Goal: Task Accomplishment & Management: Manage account settings

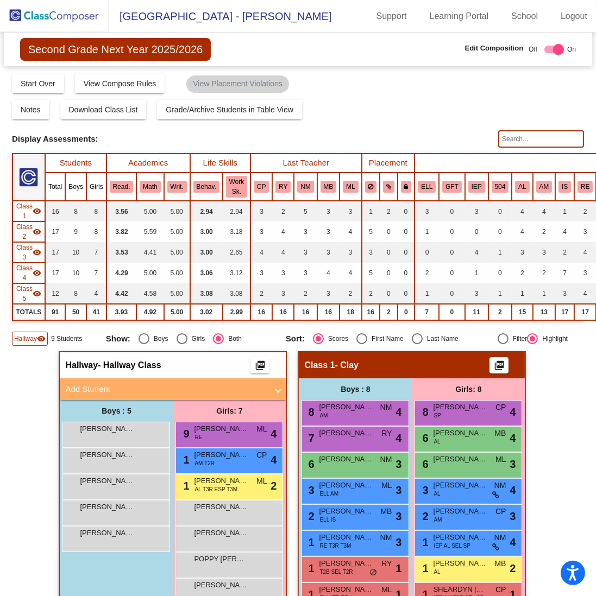
click at [42, 21] on img at bounding box center [54, 16] width 109 height 32
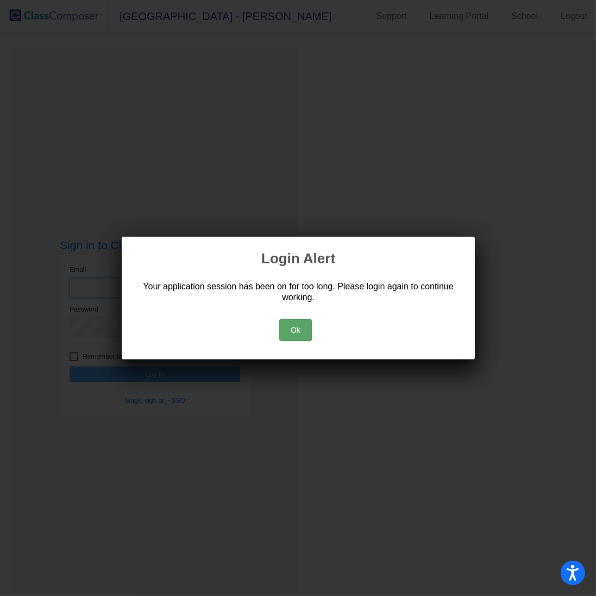
type input "[PERSON_NAME][EMAIL_ADDRESS][PERSON_NAME][DOMAIN_NAME]"
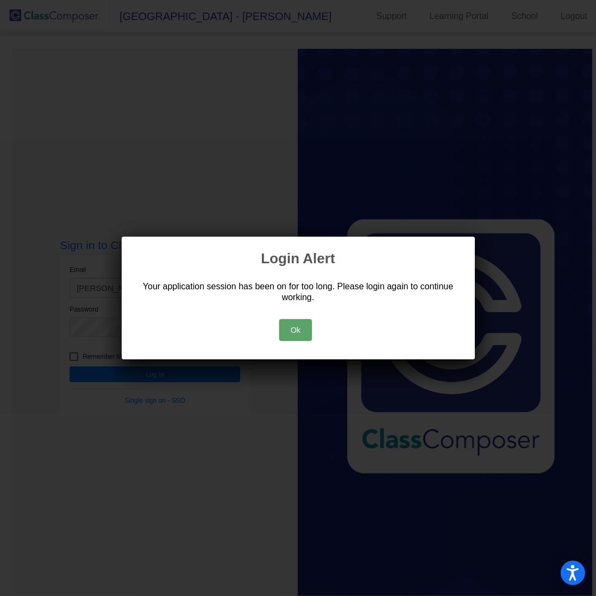
click at [302, 331] on button "Ok" at bounding box center [295, 330] width 33 height 22
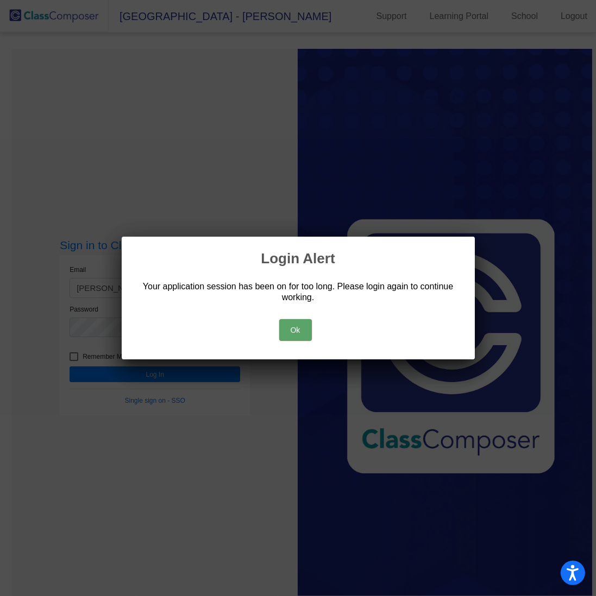
click at [303, 329] on button "Ok" at bounding box center [295, 330] width 33 height 22
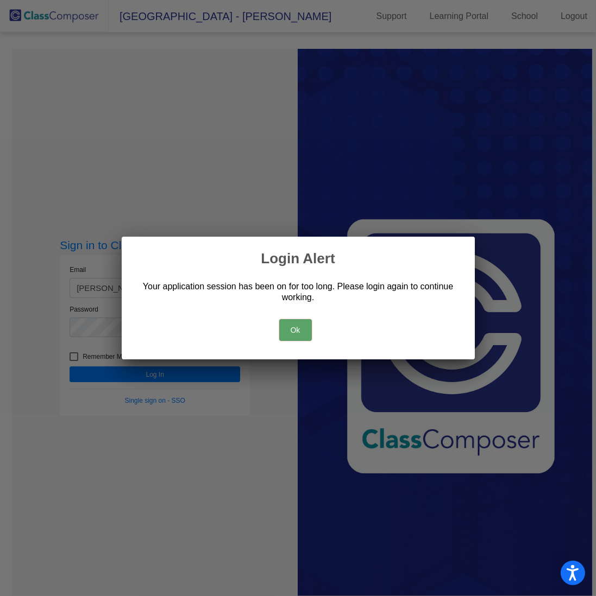
click at [298, 335] on button "Ok" at bounding box center [295, 330] width 33 height 22
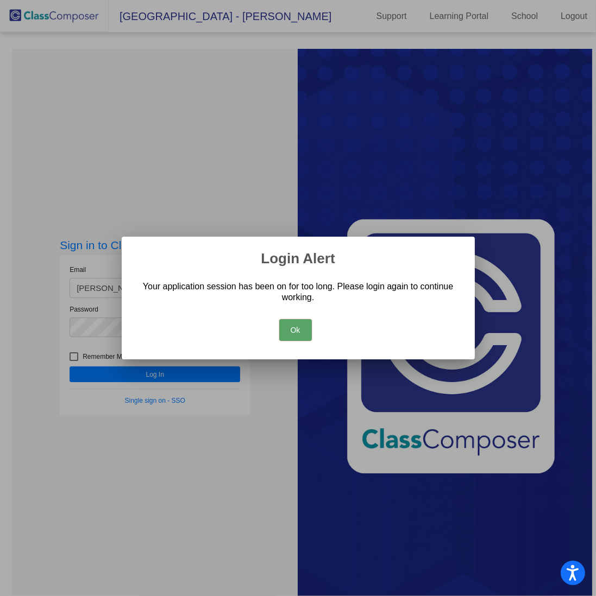
click at [286, 335] on button "Ok" at bounding box center [295, 330] width 33 height 22
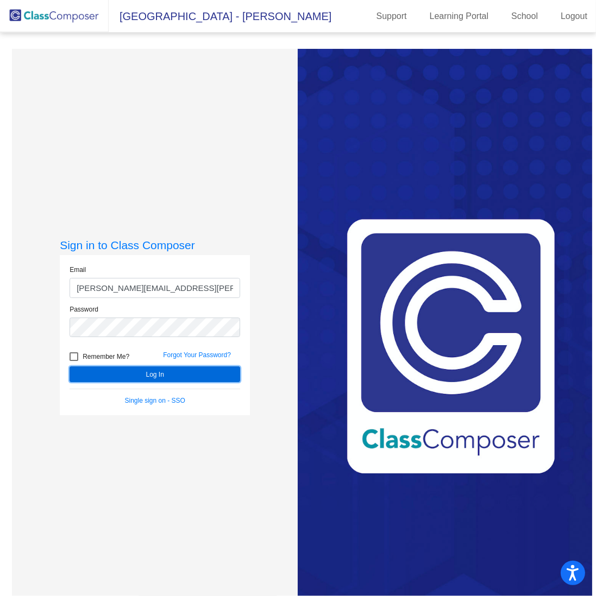
click at [180, 370] on button "Log In" at bounding box center [155, 375] width 170 height 16
